Goal: Task Accomplishment & Management: Manage account settings

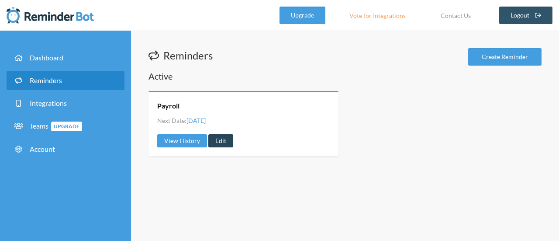
click at [213, 141] on link "Edit" at bounding box center [220, 140] width 25 height 13
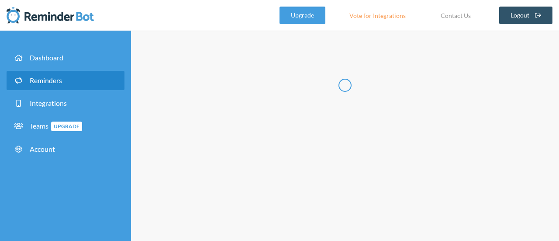
radio input "false"
radio input "true"
type input "Payroll"
select select "14:00:00"
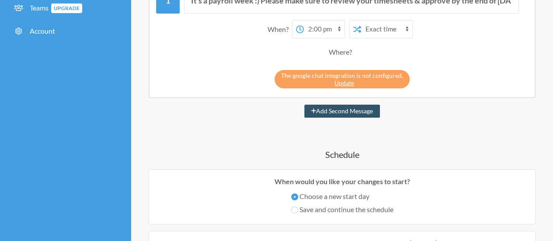
scroll to position [110, 0]
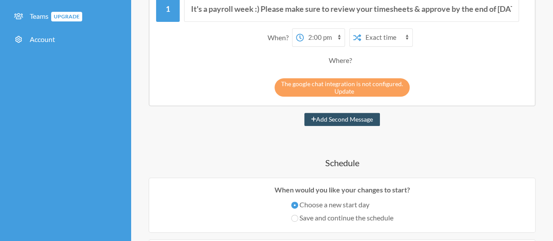
click at [349, 89] on link "Update" at bounding box center [344, 90] width 20 height 7
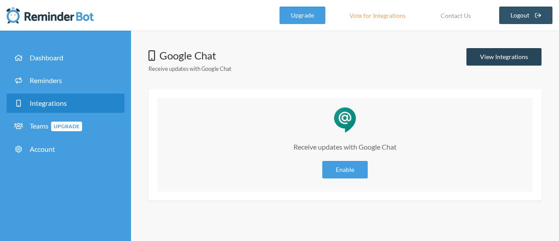
click at [503, 52] on link "View Integrations" at bounding box center [504, 56] width 75 height 17
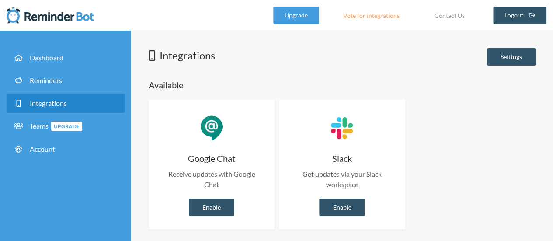
scroll to position [5, 0]
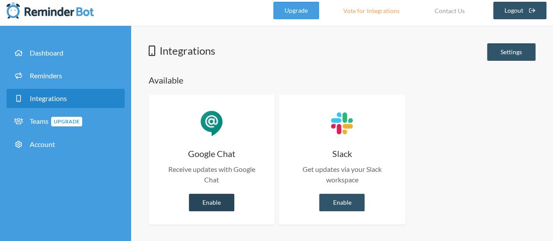
click at [205, 201] on link "Enable" at bounding box center [211, 202] width 45 height 17
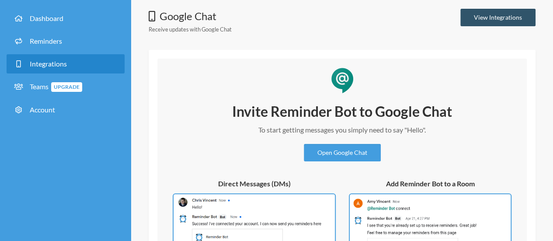
scroll to position [108, 0]
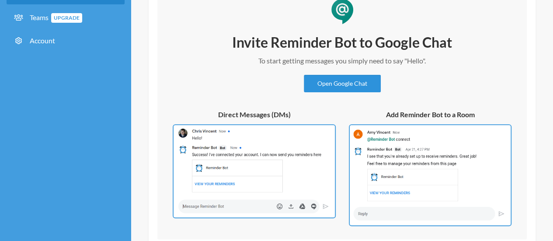
click at [340, 81] on link "Open Google Chat" at bounding box center [342, 83] width 77 height 17
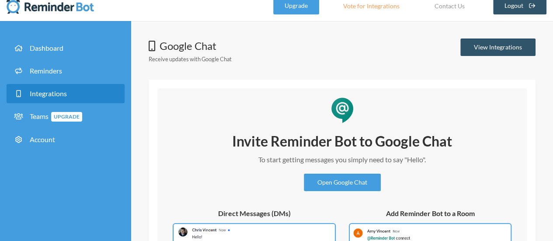
scroll to position [0, 0]
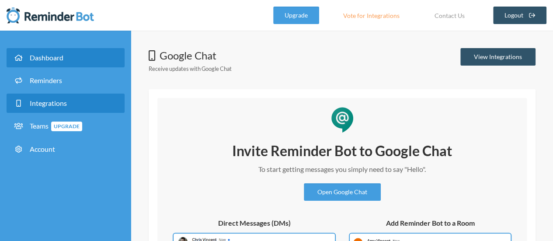
click at [45, 58] on span "Dashboard" at bounding box center [47, 57] width 34 height 8
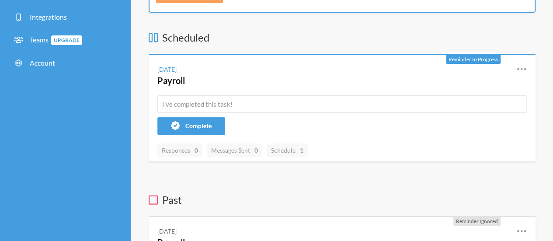
scroll to position [86, 0]
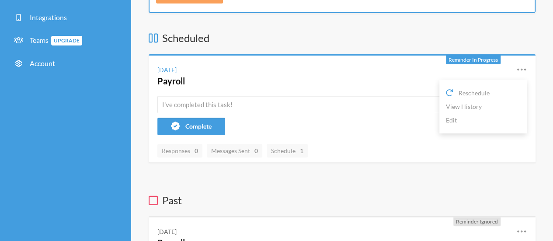
click at [524, 65] on icon at bounding box center [521, 69] width 10 height 10
click at [518, 69] on icon at bounding box center [521, 69] width 9 height 2
click at [406, 198] on h3 "Past" at bounding box center [342, 200] width 387 height 15
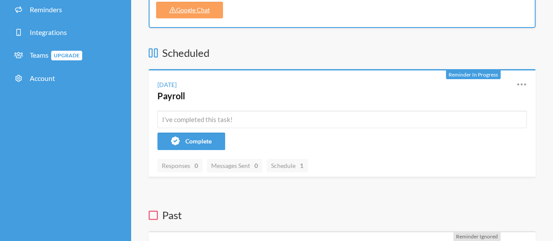
scroll to position [70, 0]
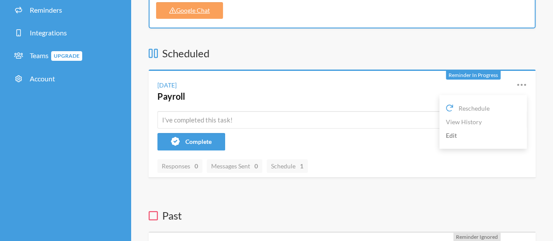
click at [449, 135] on link "Edit" at bounding box center [483, 135] width 74 height 14
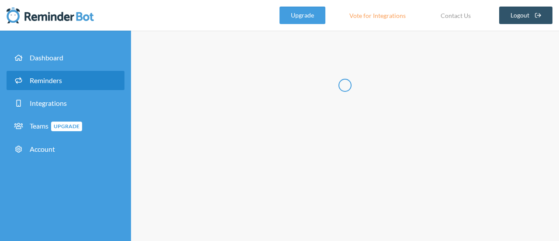
radio input "false"
radio input "true"
type input "Payroll"
select select "14:00:00"
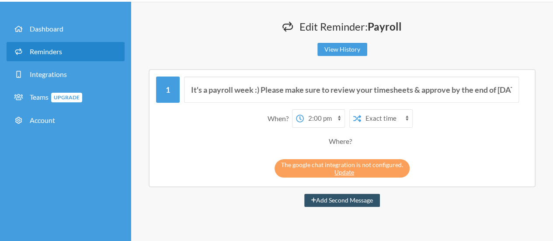
scroll to position [42, 0]
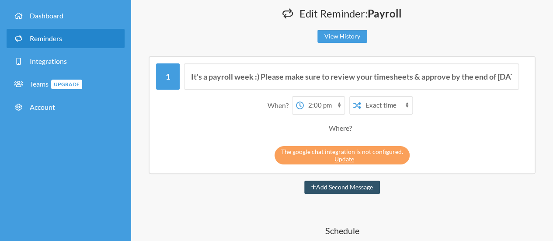
click at [347, 129] on div "Where?" at bounding box center [342, 128] width 27 height 18
click at [326, 191] on button "Add Second Message" at bounding box center [342, 186] width 76 height 13
select select "15:00:00"
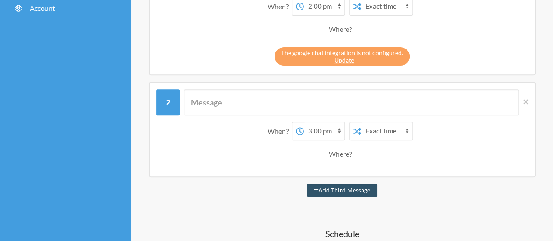
scroll to position [150, 0]
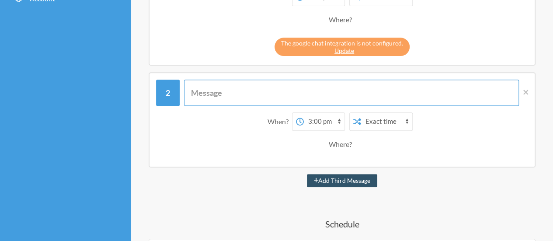
click at [324, 91] on input "text" at bounding box center [351, 93] width 335 height 26
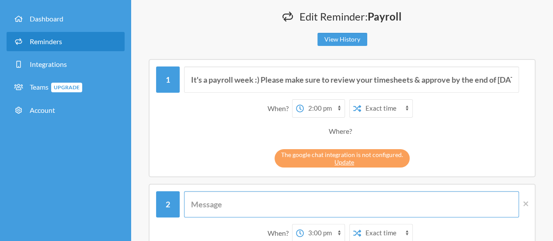
scroll to position [39, 0]
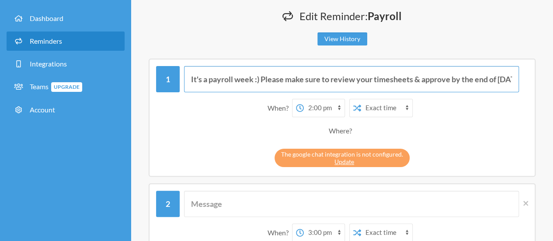
click at [277, 82] on input "It's a payroll week :) Please make sure to review your timesheets & approve by …" at bounding box center [351, 79] width 335 height 26
click at [443, 83] on input "It's a payroll week :) Please make sure to review your timesheets & approve by …" at bounding box center [351, 79] width 335 height 26
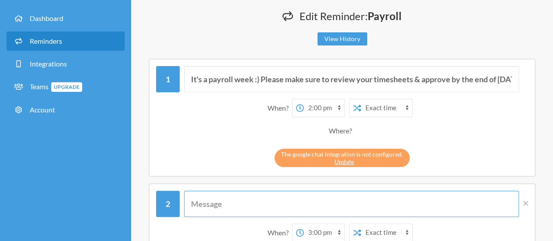
click at [262, 206] on input "text" at bounding box center [351, 204] width 335 height 26
paste input "It's a payroll week :) Please make sure to review your timesheets & approve by …"
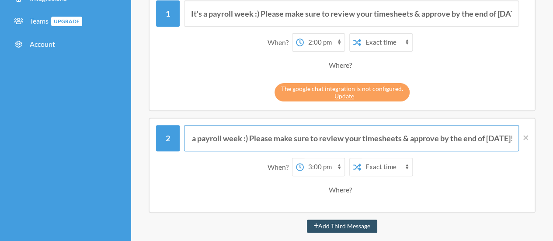
scroll to position [113, 0]
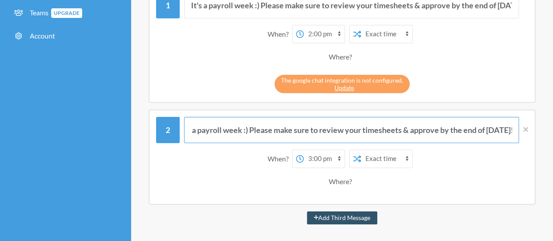
type input "It's a payroll week :) Please make sure to review your timesheets & approve by …"
click at [344, 192] on div "When? 12:00 am 12:15 am 12:30 am 12:45 am 1:00 am 1:15 am 1:30 am 1:45 am 2:00 …" at bounding box center [342, 170] width 372 height 50
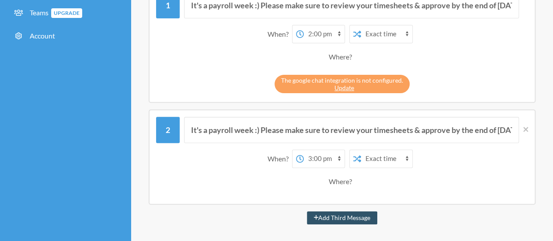
click at [332, 179] on div "Where?" at bounding box center [342, 181] width 27 height 18
click at [362, 174] on div "Where?" at bounding box center [341, 181] width 363 height 18
click at [340, 155] on select "12:00 am 12:15 am 12:30 am 12:45 am 1:00 am 1:15 am 1:30 am 1:45 am 2:00 am 2:1…" at bounding box center [324, 158] width 41 height 17
select select "14:00:00"
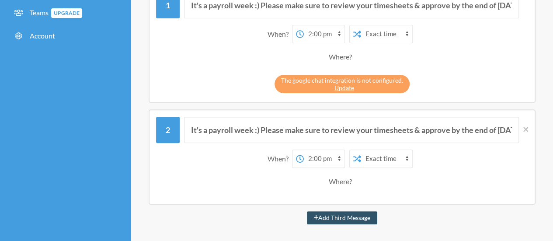
click at [304, 150] on select "12:00 am 12:15 am 12:30 am 12:45 am 1:00 am 1:15 am 1:30 am 1:45 am 2:00 am 2:1…" at bounding box center [324, 158] width 41 height 17
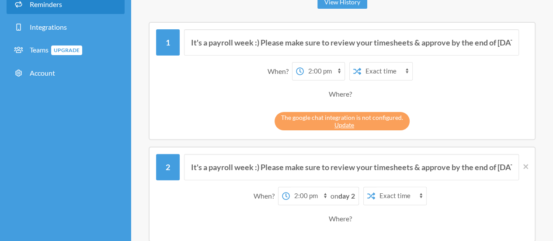
scroll to position [76, 0]
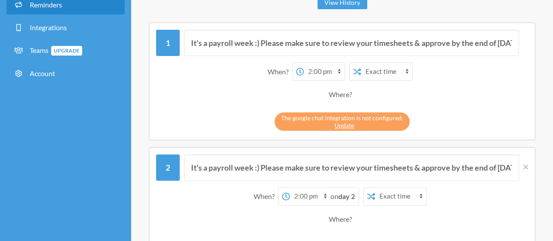
click at [346, 194] on strong "day 2" at bounding box center [346, 196] width 17 height 8
click at [354, 198] on strong "day 2" at bounding box center [346, 196] width 17 height 8
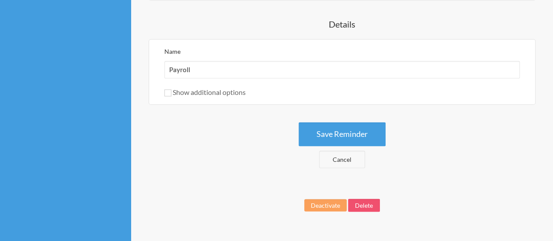
scroll to position [688, 0]
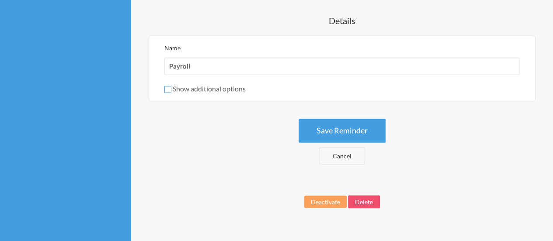
click at [166, 87] on input "Show additional options" at bounding box center [167, 89] width 7 height 7
checkbox input "true"
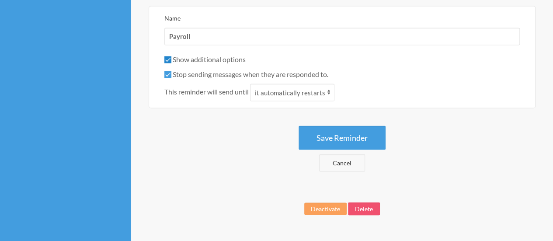
scroll to position [803, 0]
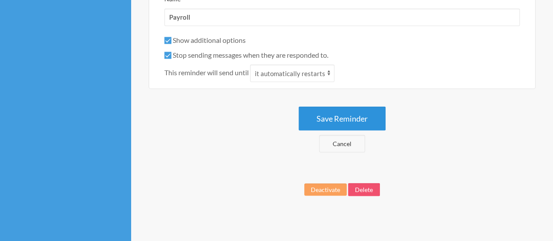
click at [340, 115] on button "Save Reminder" at bounding box center [341, 118] width 87 height 24
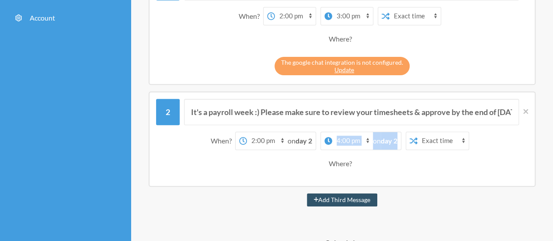
scroll to position [130, 0]
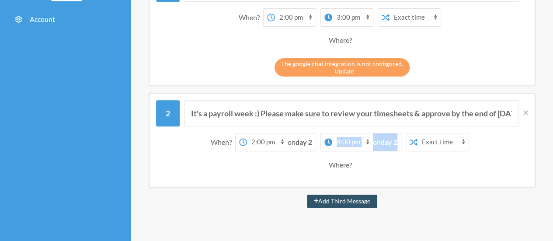
click at [343, 70] on link "Update" at bounding box center [344, 70] width 20 height 7
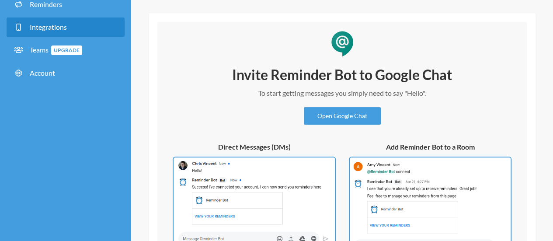
scroll to position [69, 0]
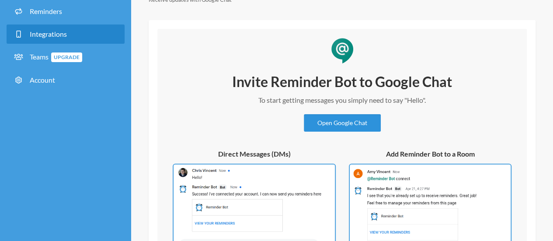
click at [330, 127] on link "Open Google Chat" at bounding box center [342, 122] width 77 height 17
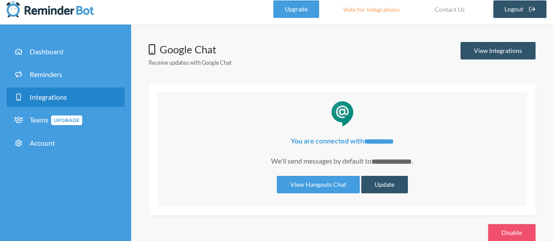
scroll to position [0, 0]
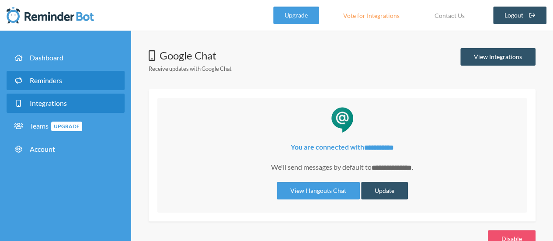
click at [58, 79] on span "Reminders" at bounding box center [46, 80] width 32 height 8
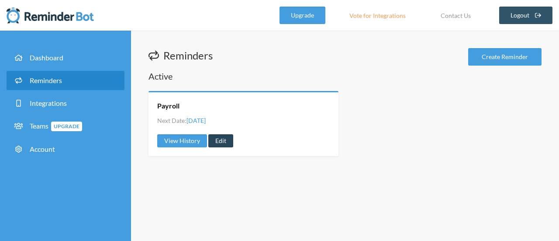
click at [213, 141] on link "Edit" at bounding box center [220, 140] width 25 height 13
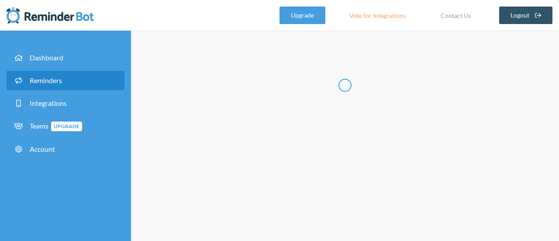
radio input "false"
radio input "true"
type input "Payroll"
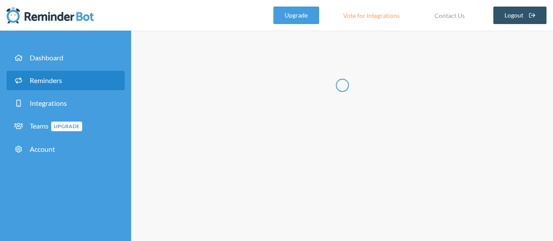
select select "14:00:00"
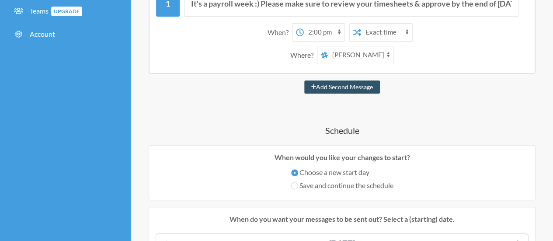
scroll to position [111, 0]
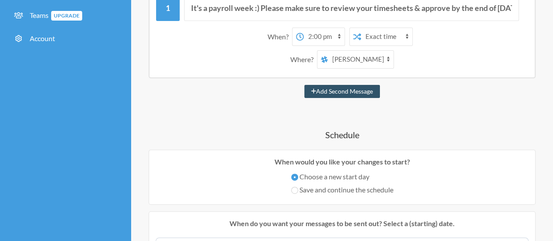
click at [386, 55] on select "[PERSON_NAME] Portage Daytime Crew Portage Evening Crew" at bounding box center [361, 59] width 66 height 17
select select "spaces/AAQA1mbXY6s"
click at [328, 51] on select "[PERSON_NAME] Portage Daytime Crew Portage Evening Crew" at bounding box center [361, 59] width 66 height 17
click at [350, 90] on button "Add Second Message" at bounding box center [342, 91] width 76 height 13
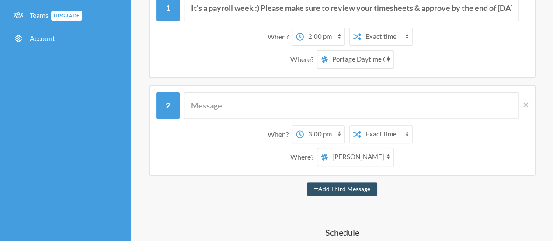
click at [338, 135] on select "12:00 am 12:15 am 12:30 am 12:45 am 1:00 am 1:15 am 1:30 am 1:45 am 2:00 am 2:1…" at bounding box center [324, 133] width 41 height 17
select select "14:00:00"
click at [304, 125] on select "12:00 am 12:15 am 12:30 am 12:45 am 1:00 am 1:15 am 1:30 am 1:45 am 2:00 am 2:1…" at bounding box center [324, 133] width 41 height 17
click at [346, 130] on strong "day 2" at bounding box center [346, 134] width 17 height 8
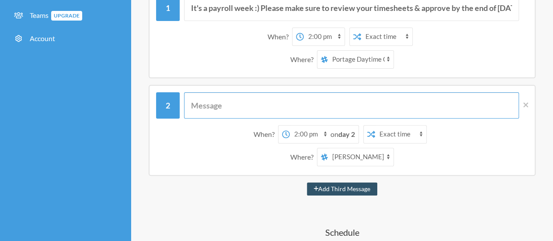
click at [225, 105] on input "text" at bounding box center [351, 105] width 335 height 26
paste input "It's a payroll week :) Please make sure to review your timesheets & approve by …"
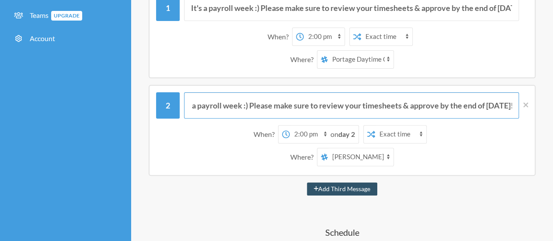
type input "It's a payroll week :) Please make sure to review your timesheets & approve by …"
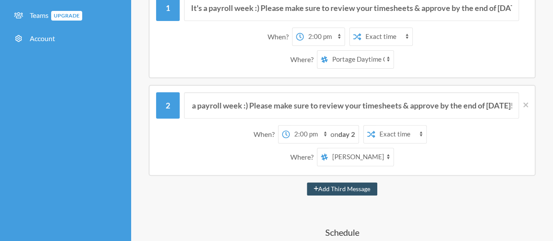
click at [418, 129] on select "Exact time Random time" at bounding box center [400, 133] width 51 height 17
click at [375, 125] on select "Exact time Random time" at bounding box center [400, 133] width 51 height 17
click at [345, 135] on strong "day 2" at bounding box center [346, 134] width 17 height 8
click at [382, 155] on select "[PERSON_NAME] Portage Daytime Crew Portage Evening Crew" at bounding box center [361, 156] width 66 height 17
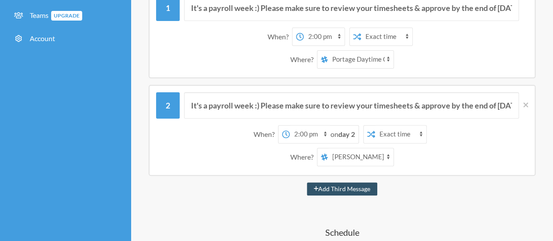
select select "spaces/AAAAdqWs0ss"
click at [328, 148] on select "[PERSON_NAME] Portage Daytime Crew Portage Evening Crew" at bounding box center [361, 156] width 66 height 17
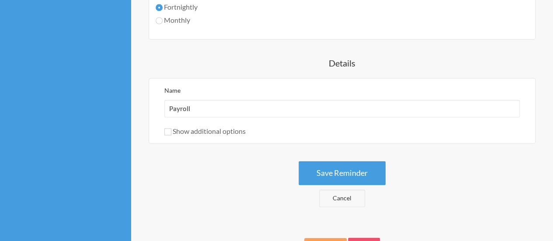
scroll to position [670, 0]
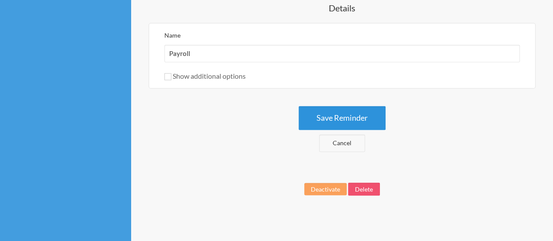
click at [342, 122] on button "Save Reminder" at bounding box center [341, 118] width 87 height 24
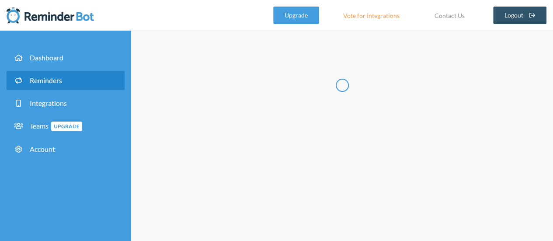
scroll to position [0, 0]
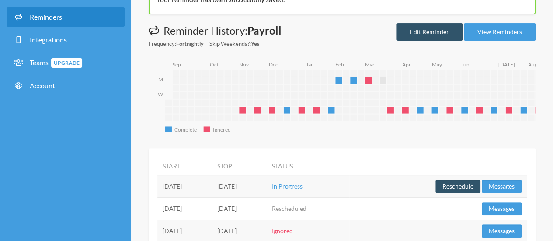
scroll to position [59, 0]
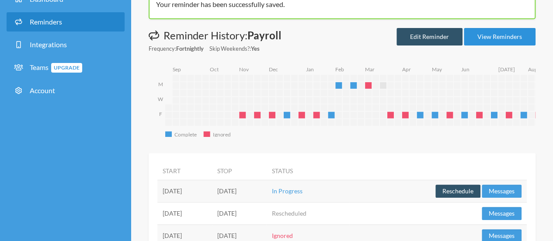
click at [489, 41] on link "View Reminders" at bounding box center [500, 36] width 72 height 17
